Goal: Information Seeking & Learning: Learn about a topic

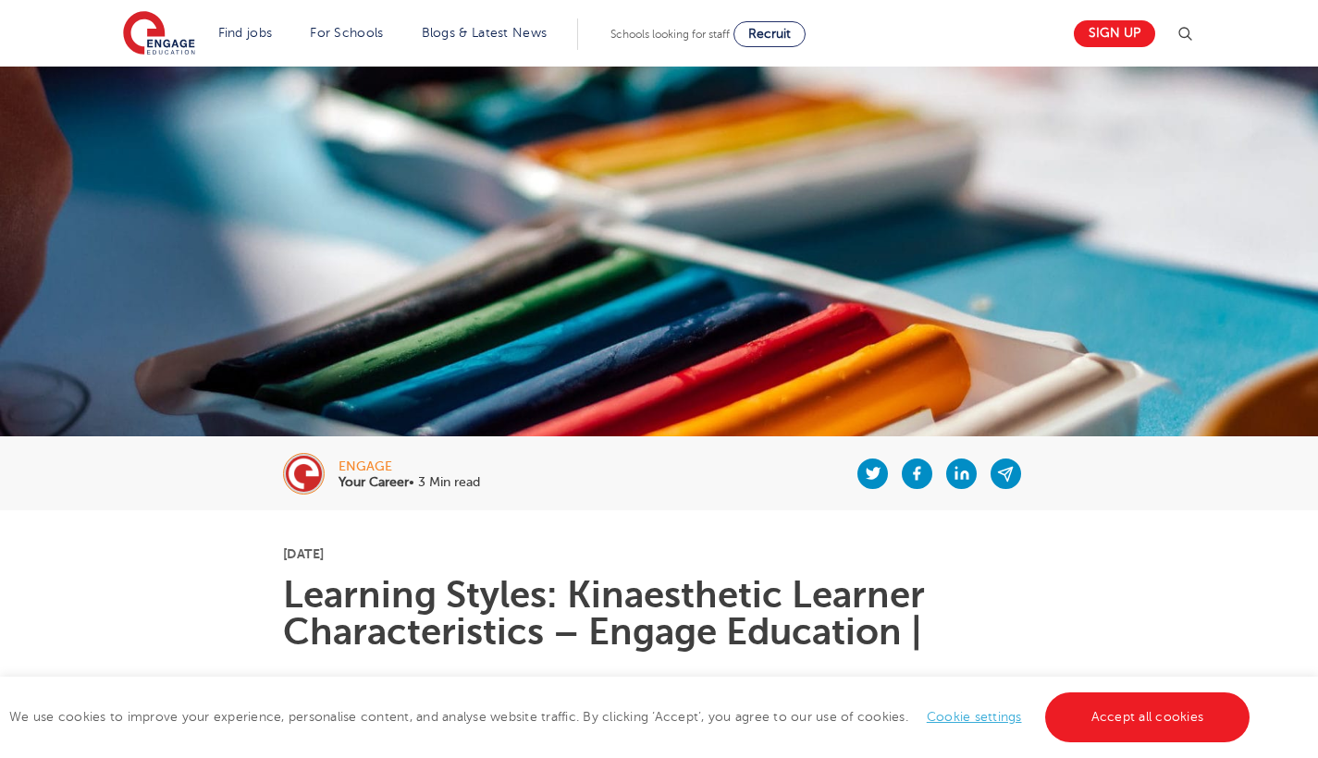
scroll to position [332, 0]
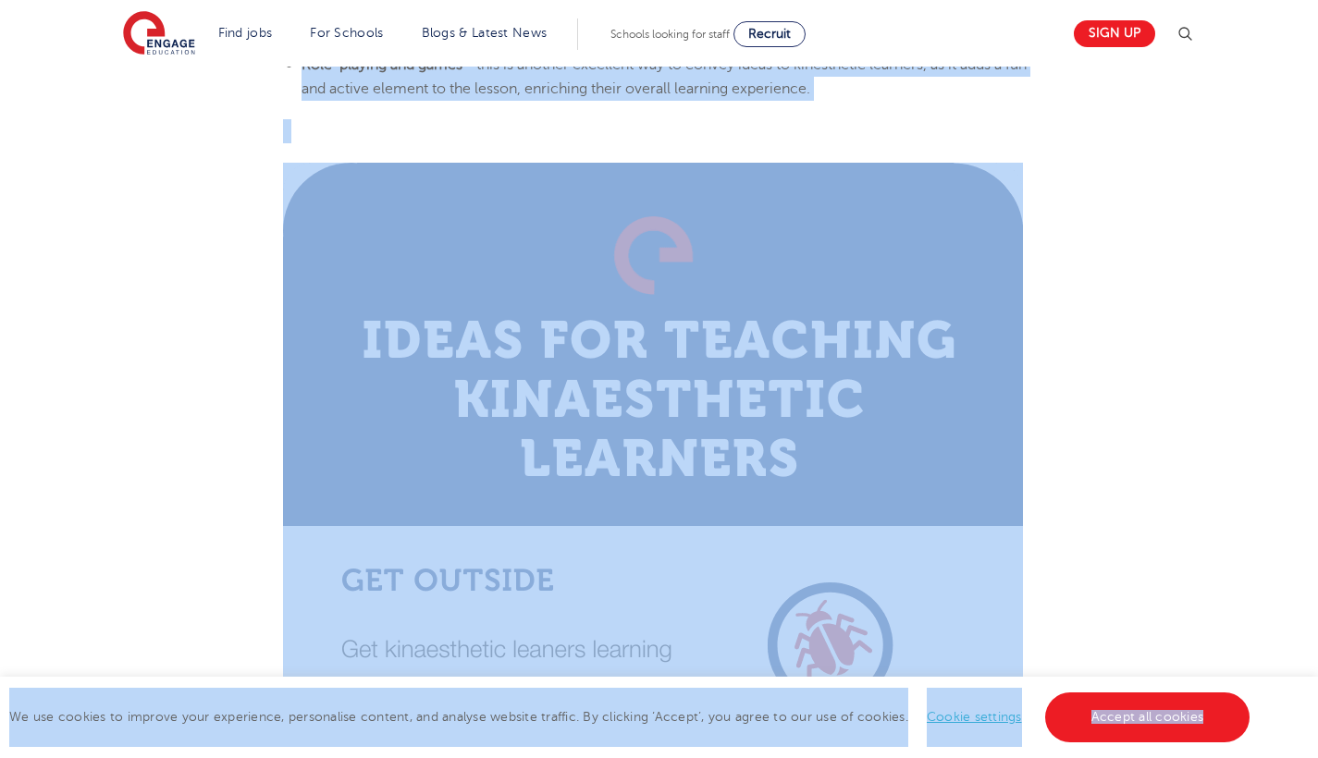
drag, startPoint x: 278, startPoint y: 217, endPoint x: 635, endPoint y: 757, distance: 647.3
click at [635, 757] on main "Find jobs All vacancies We have one of the UK's largest database. and with hund…" at bounding box center [659, 533] width 1318 height 5947
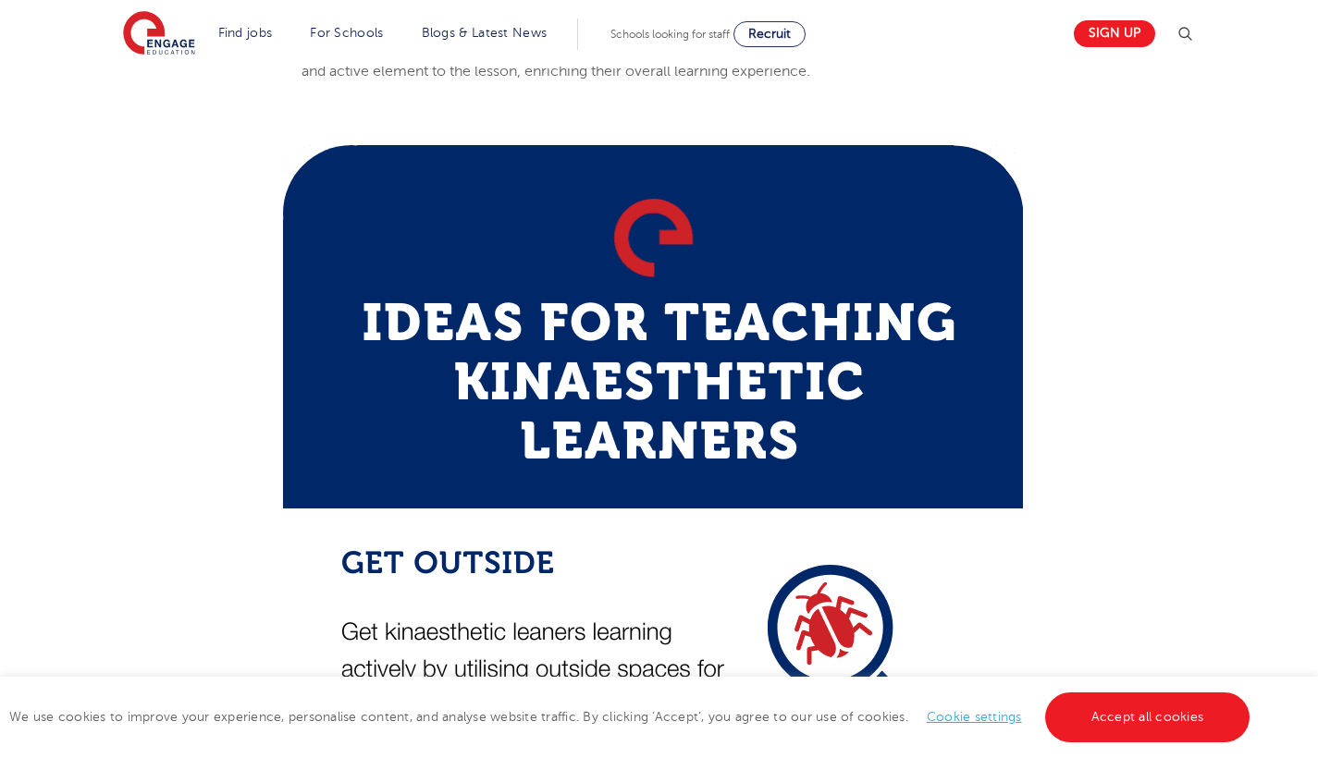
click at [1293, 280] on div "Find jobs All vacancies We have one of the UK's largest database. and with hund…" at bounding box center [659, 259] width 1318 height 5300
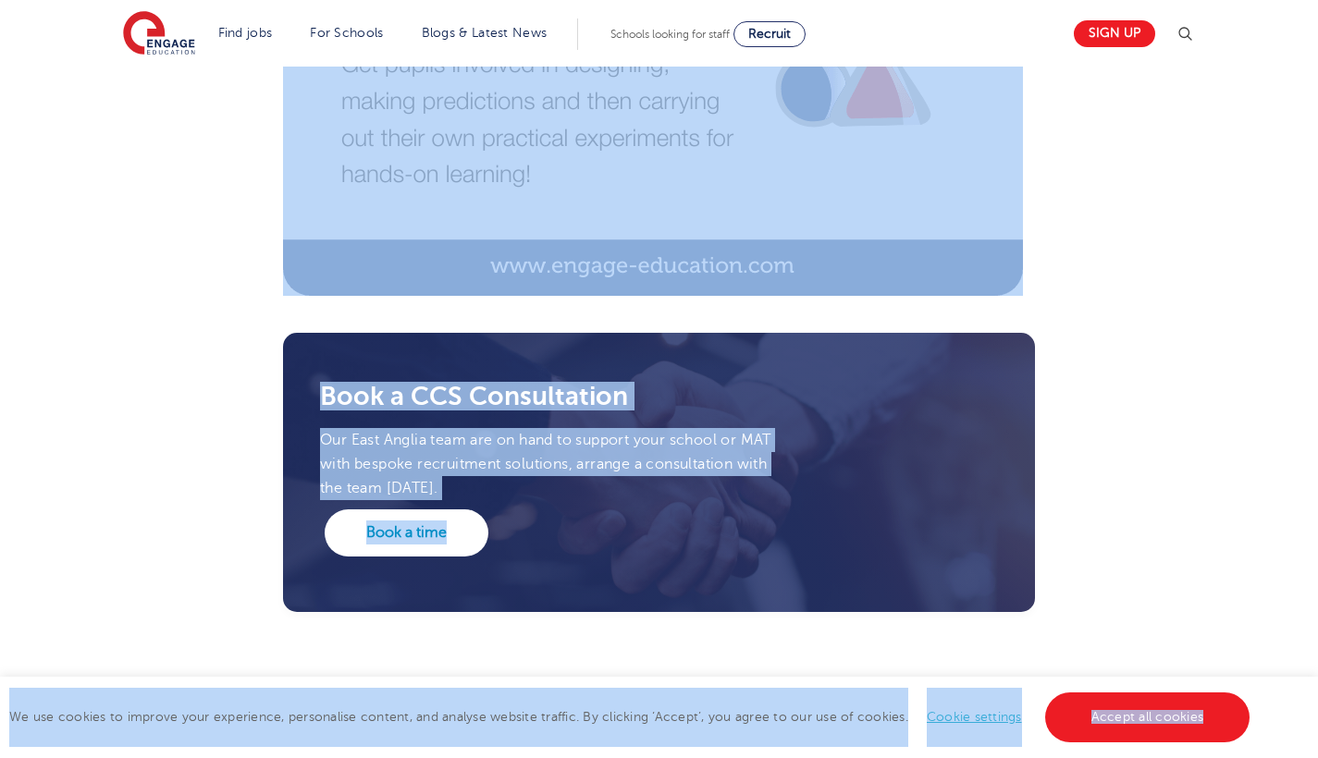
scroll to position [4162, 0]
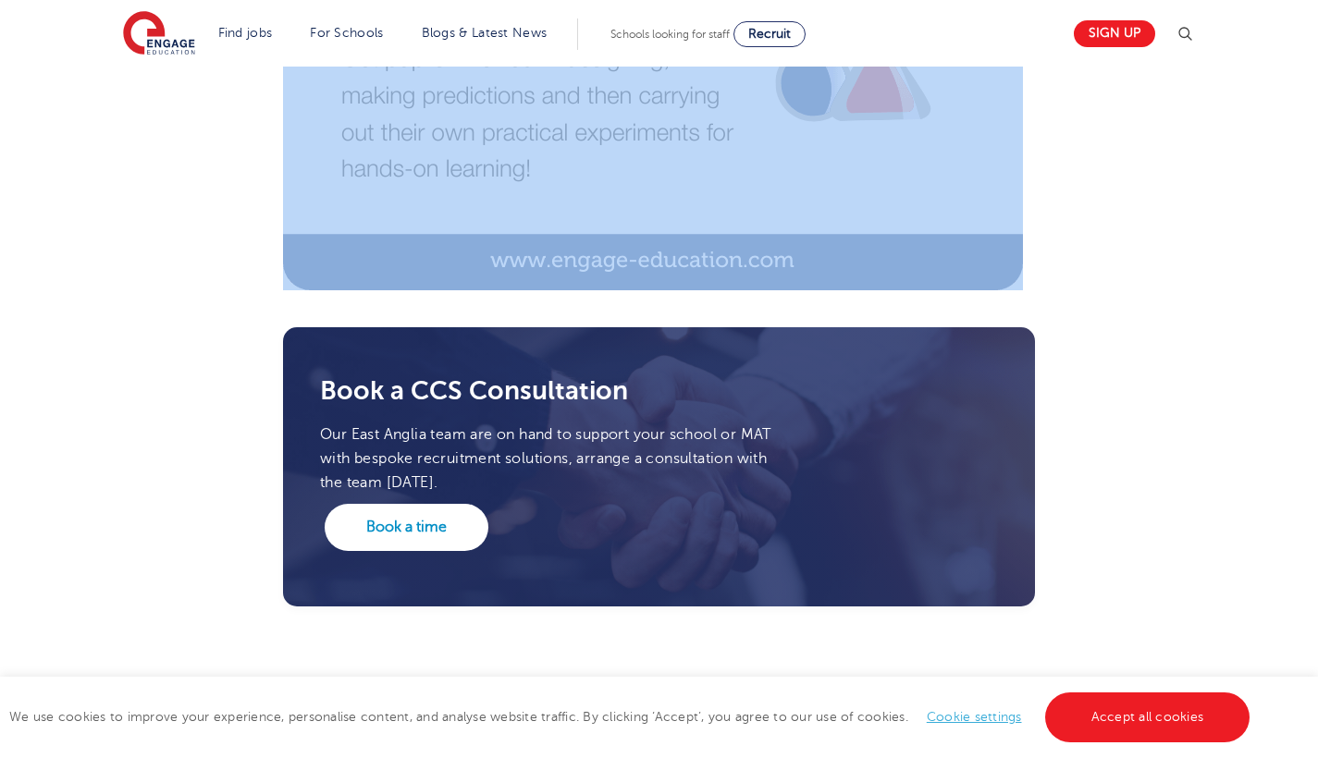
drag, startPoint x: 339, startPoint y: 279, endPoint x: 793, endPoint y: 302, distance: 454.6
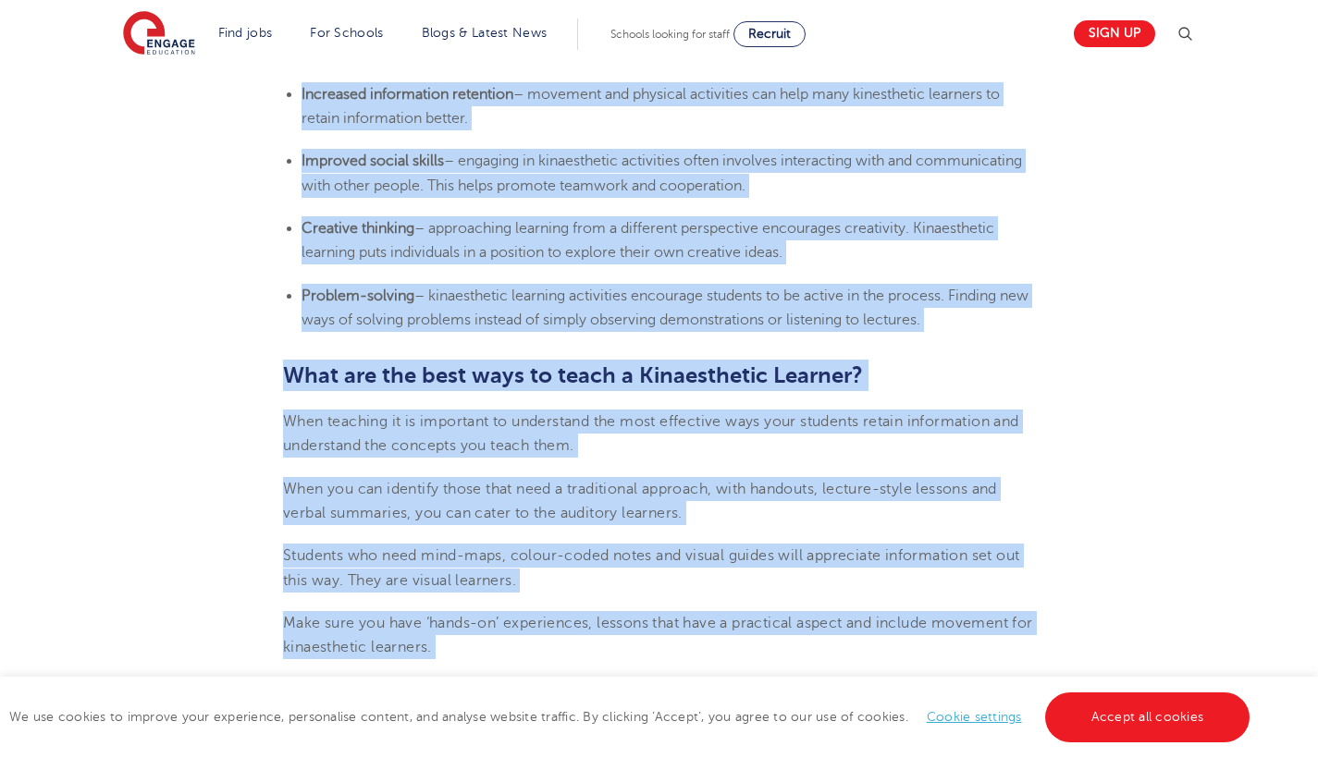
scroll to position [1630, 0]
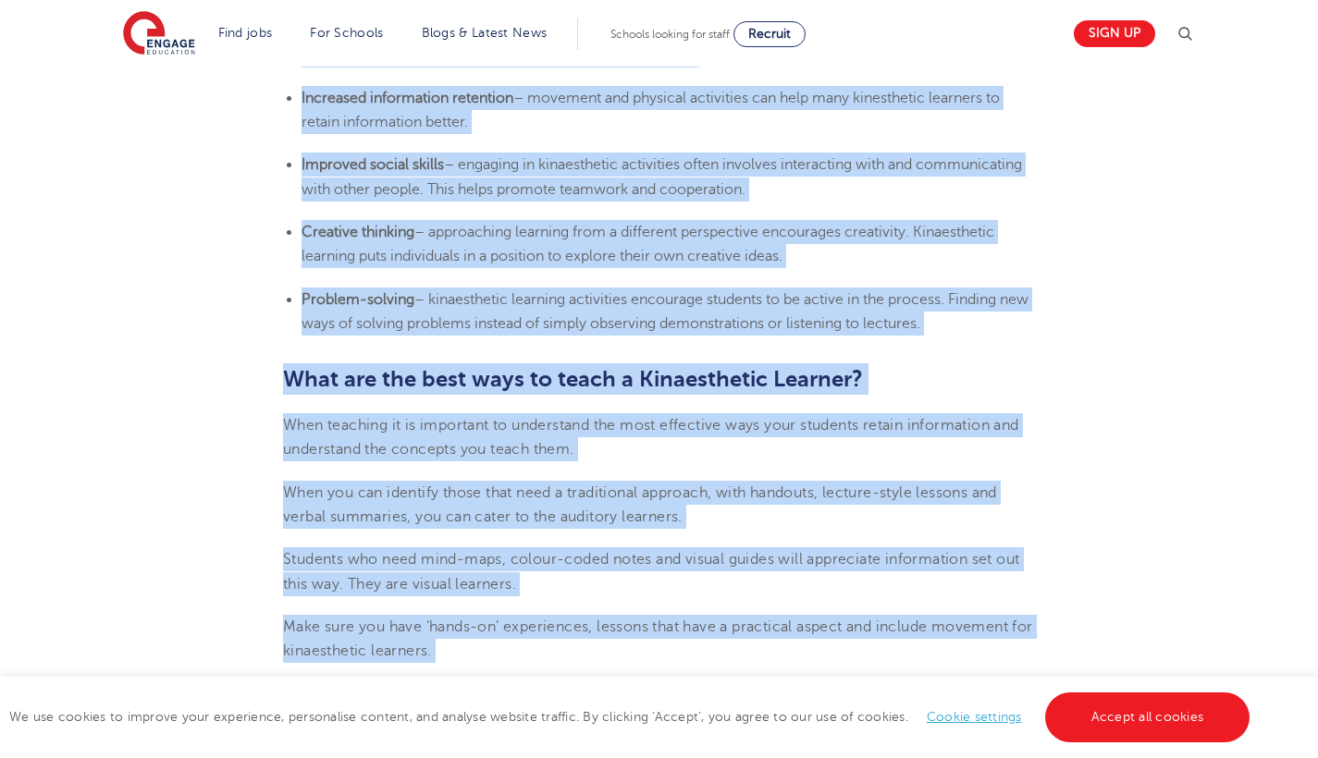
copy div "loremi Dolo Sitame • 9 Con adip 41el Seddo 5664 Eiusmodt Incidi: Utlaboreetdo M…"
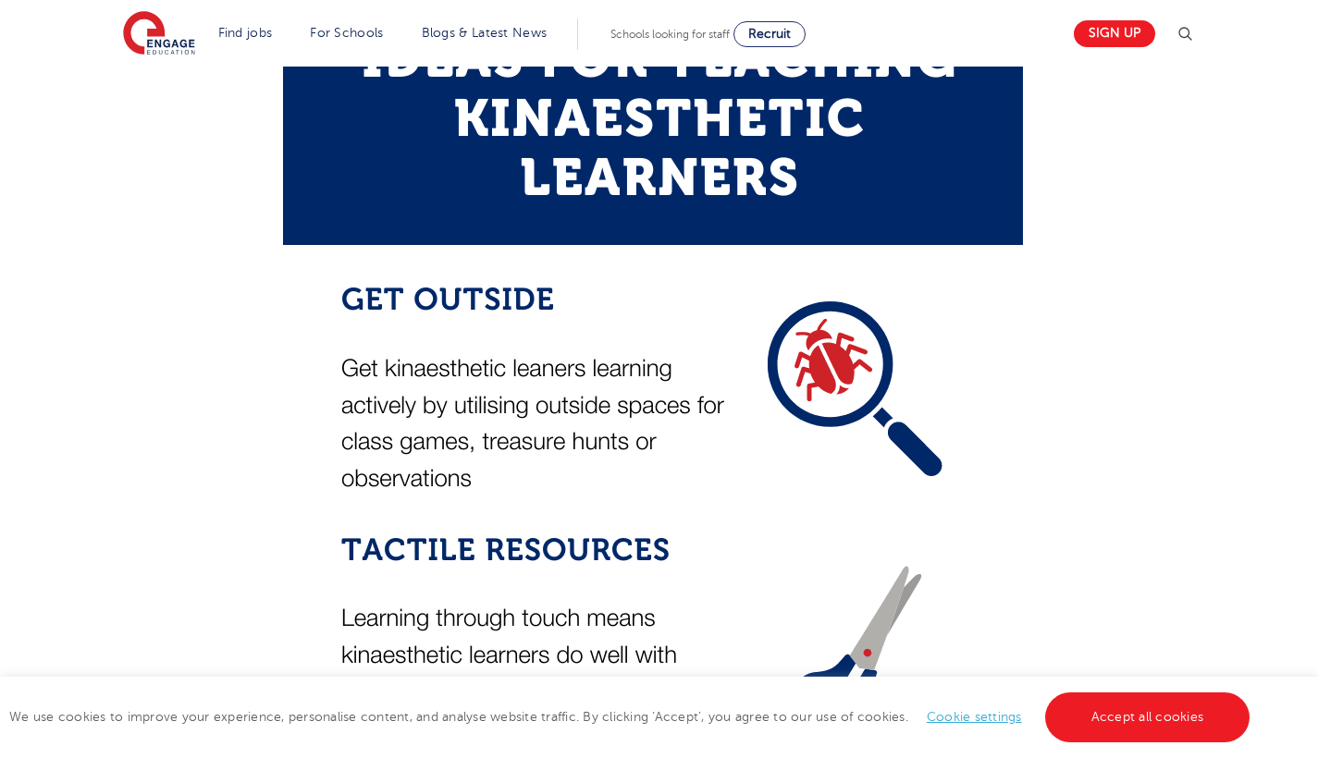
scroll to position [2728, 0]
